Goal: Find specific page/section: Find specific page/section

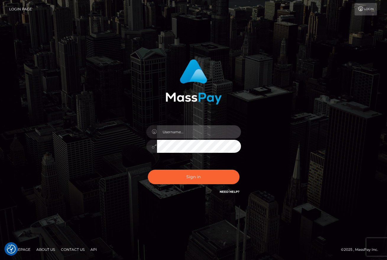
type input "hello.feetfinder"
click at [216, 136] on input "hello.feetfinder" at bounding box center [199, 131] width 84 height 13
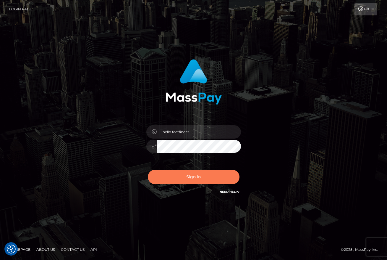
click at [210, 178] on button "Sign in" at bounding box center [194, 177] width 92 height 14
type input "hello.feetfinder"
click at [200, 174] on button "Sign in" at bounding box center [194, 177] width 92 height 14
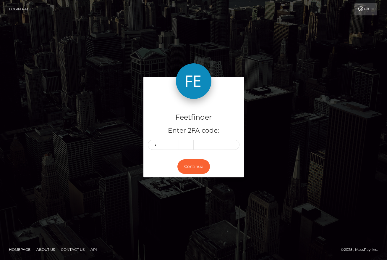
type input "2"
type input "4"
type input "1"
type input "8"
type input "9"
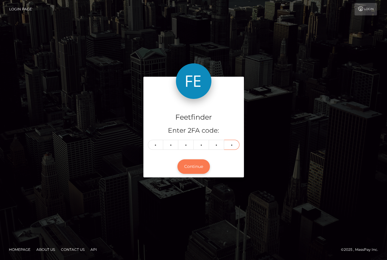
type input "9"
click at [186, 159] on button "Continue" at bounding box center [194, 166] width 33 height 14
click at [192, 163] on button "Continue" at bounding box center [194, 166] width 33 height 14
click at [186, 169] on button "Continue" at bounding box center [194, 166] width 33 height 14
click at [195, 163] on button "Continue" at bounding box center [194, 166] width 33 height 14
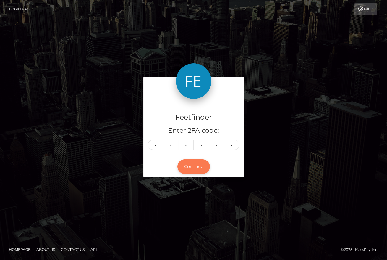
click at [197, 164] on button "Continue" at bounding box center [194, 166] width 33 height 14
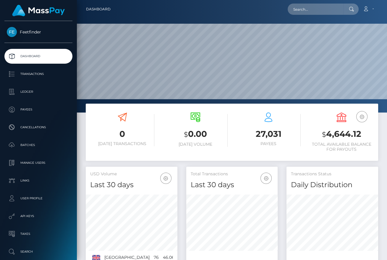
scroll to position [105, 91]
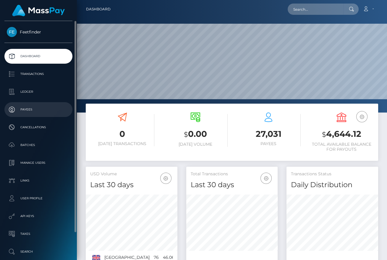
click at [37, 109] on p "Payees" at bounding box center [38, 109] width 63 height 9
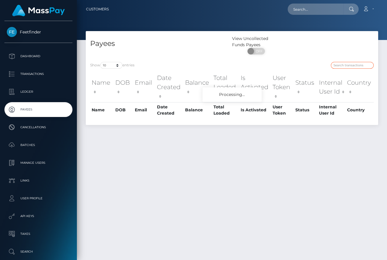
click at [357, 67] on input "search" at bounding box center [352, 65] width 43 height 7
paste input "[EMAIL_ADDRESS][DOMAIN_NAME]"
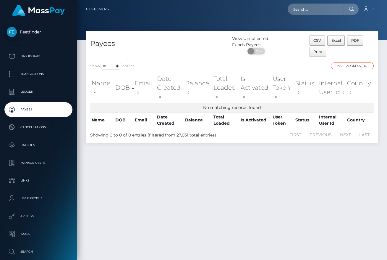
click at [355, 65] on input "[EMAIL_ADDRESS][DOMAIN_NAME]" at bounding box center [352, 65] width 43 height 7
click at [355, 65] on input "meloromaniac@gmail.com" at bounding box center [352, 65] width 43 height 7
paste input "4b1dd330-88b8-11f0-8023-0266f44cc279"
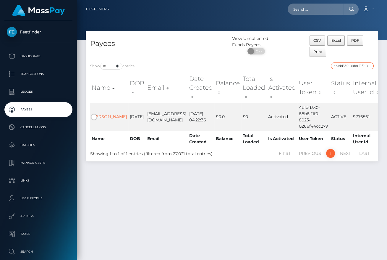
click at [350, 65] on input "4b1dd330-88b8-11f0-8023-0266f44cc279" at bounding box center [352, 65] width 43 height 7
paste input "f77036f8-88d0"
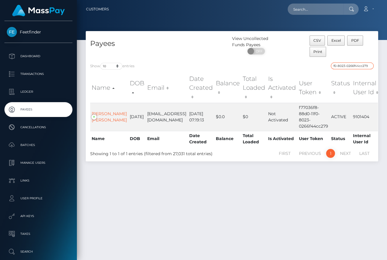
type input "f77036f8-88d0-11f0-8023-0266f44cc279"
